Goal: Information Seeking & Learning: Check status

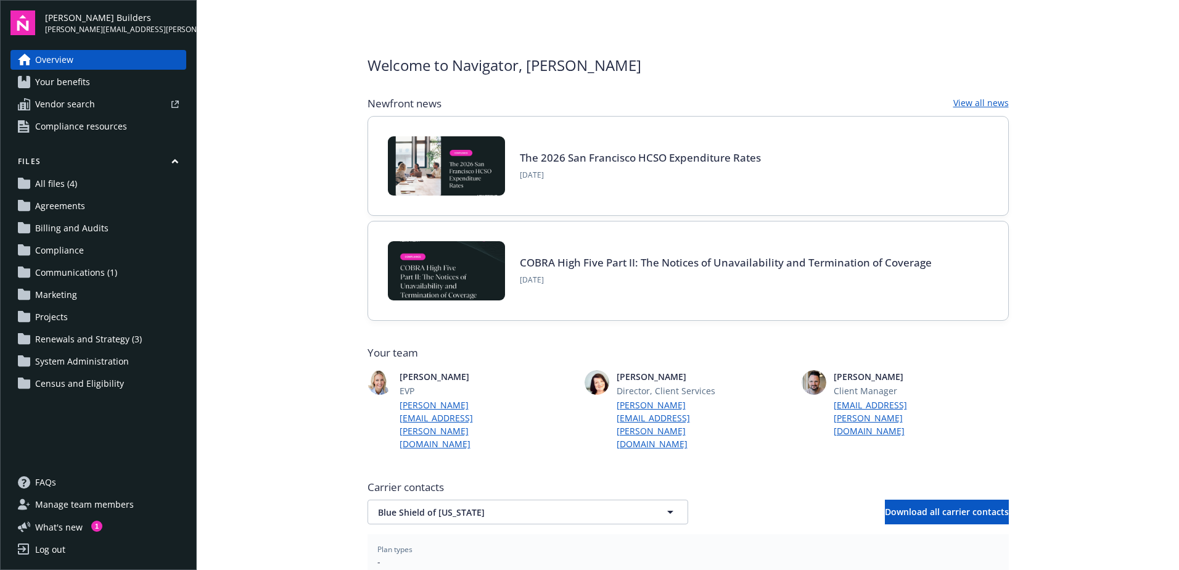
drag, startPoint x: 256, startPoint y: 416, endPoint x: 242, endPoint y: 412, distance: 14.2
click at [255, 416] on main "Welcome to Navigator , [PERSON_NAME] Newfront news View all news The 2026 San F…" at bounding box center [688, 285] width 983 height 570
click at [217, 169] on main "Welcome to Navigator , [PERSON_NAME] Newfront news View all news The 2026 San F…" at bounding box center [688, 285] width 983 height 570
click at [298, 88] on main "Welcome to Navigator , [PERSON_NAME] Newfront news View all news The 2026 San F…" at bounding box center [688, 285] width 983 height 570
click at [239, 355] on main "Welcome to Navigator , [PERSON_NAME] Newfront news View all news The 2026 San F…" at bounding box center [688, 285] width 983 height 570
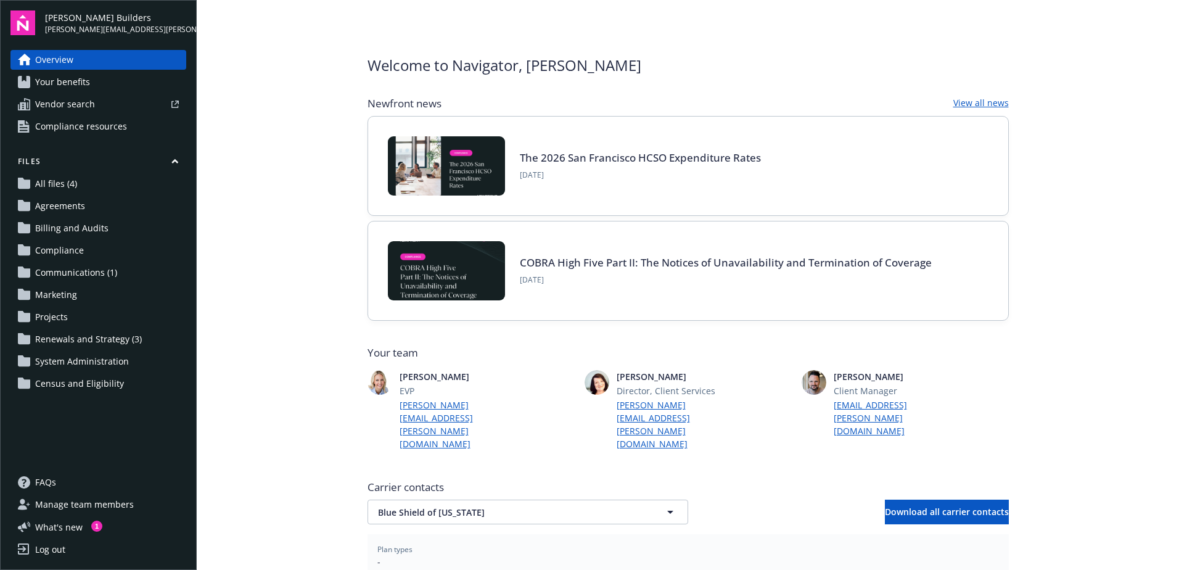
click at [247, 390] on main "Welcome to Navigator , [PERSON_NAME] Newfront news View all news The 2026 San F…" at bounding box center [688, 285] width 983 height 570
click at [207, 182] on main "Welcome to Navigator , [PERSON_NAME] Newfront news View all news The 2026 San F…" at bounding box center [688, 285] width 983 height 570
click at [324, 161] on main "Welcome to Navigator , [PERSON_NAME] Newfront news View all news The 2026 San F…" at bounding box center [688, 285] width 983 height 570
click at [312, 257] on main "Welcome to Navigator , [PERSON_NAME] Newfront news View all news The 2026 San F…" at bounding box center [688, 285] width 983 height 570
click at [268, 300] on main "Welcome to Navigator , [PERSON_NAME] Newfront news View all news The 2026 San F…" at bounding box center [688, 285] width 983 height 570
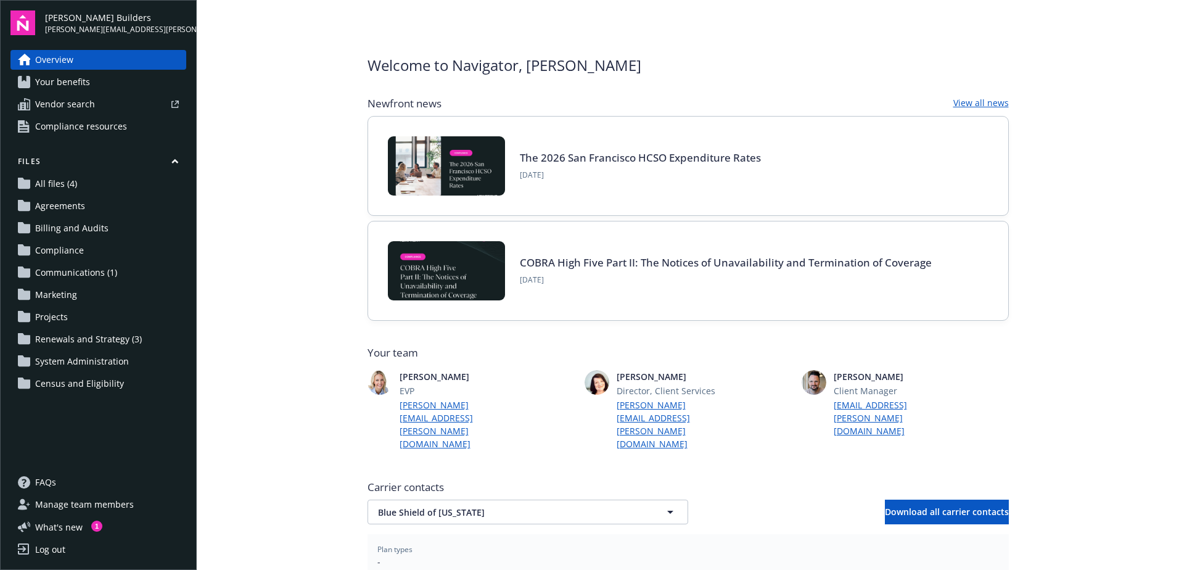
click at [67, 84] on span "Your benefits" at bounding box center [62, 82] width 55 height 20
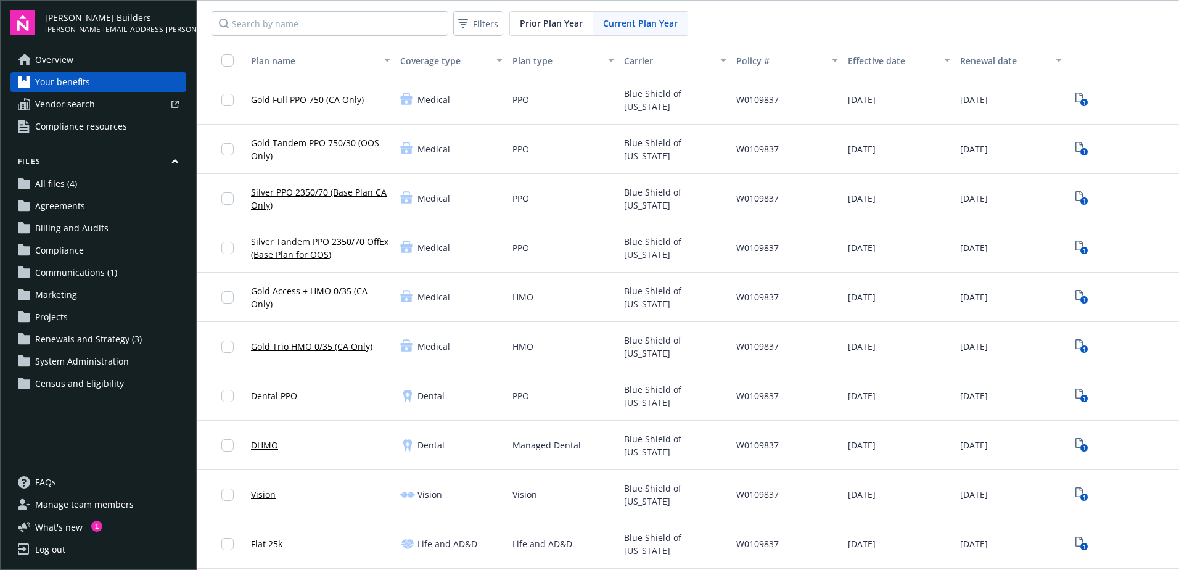
click at [287, 397] on link "Dental PPO" at bounding box center [274, 395] width 46 height 13
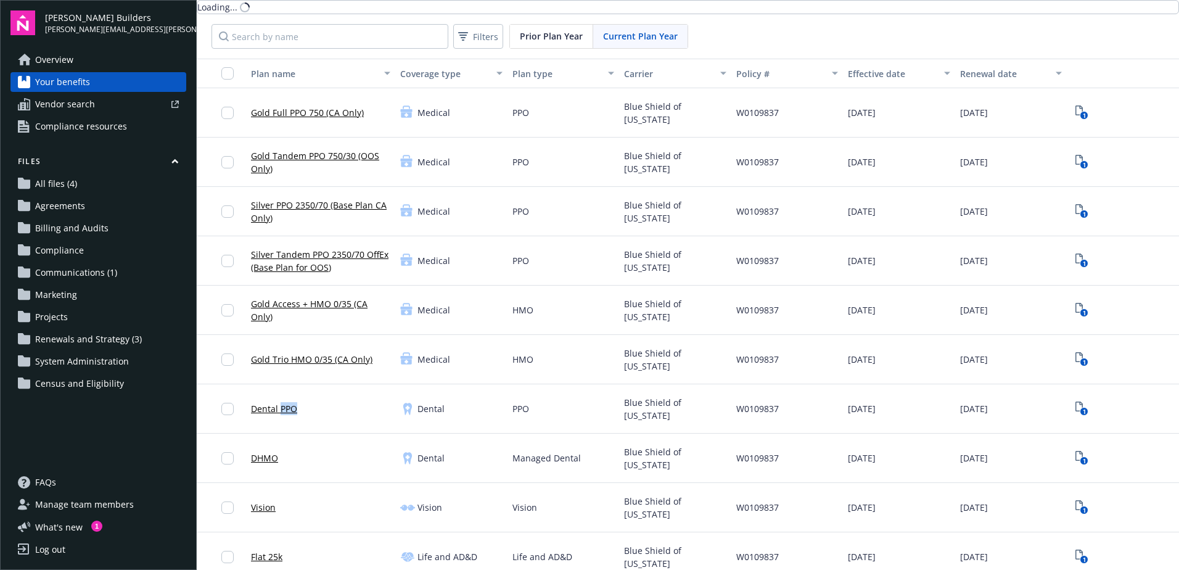
click at [287, 397] on div "Dental PPO" at bounding box center [274, 409] width 46 height 34
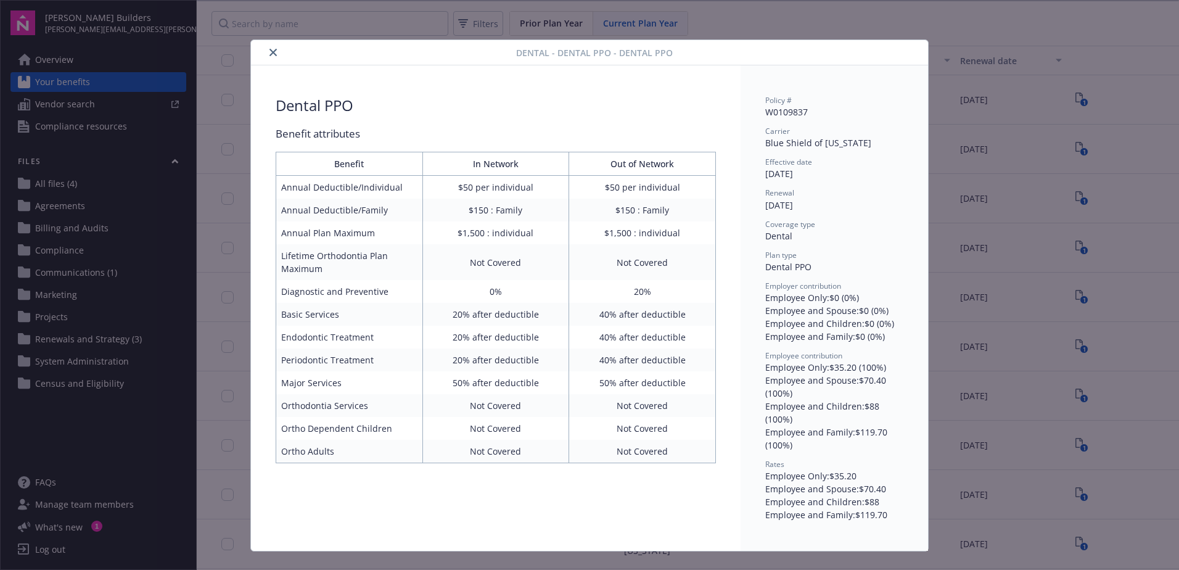
click at [271, 50] on icon "close" at bounding box center [273, 52] width 7 height 7
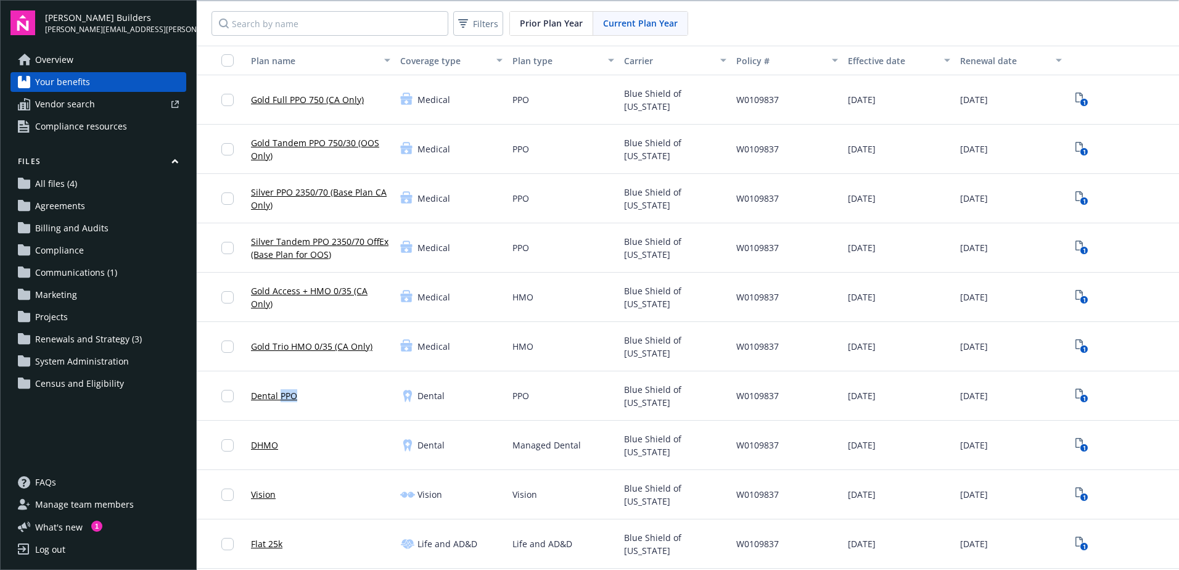
scroll to position [1, 0]
click at [160, 226] on link "Billing and Audits" at bounding box center [98, 228] width 176 height 20
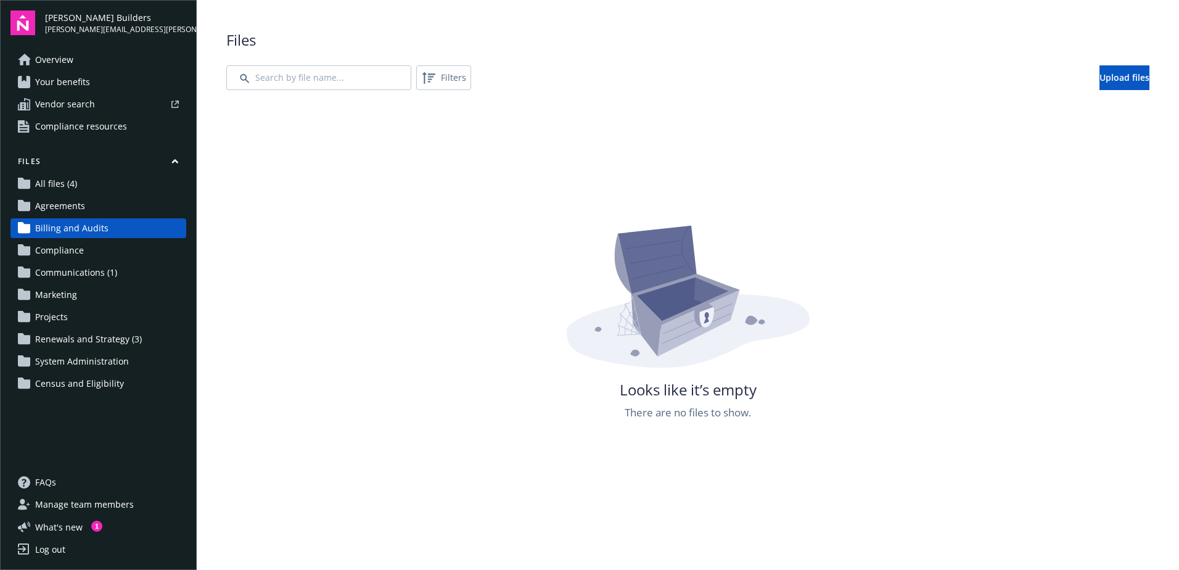
click at [336, 282] on div "Looks like it’s empty There are no files to show." at bounding box center [687, 508] width 923 height 570
click at [293, 474] on div "Looks like it’s empty There are no files to show." at bounding box center [687, 508] width 923 height 570
click at [315, 403] on div "Looks like it’s empty There are no files to show." at bounding box center [687, 508] width 923 height 570
click at [353, 440] on div "Looks like it’s empty There are no files to show." at bounding box center [687, 508] width 923 height 570
